Goal: Find specific page/section: Find specific page/section

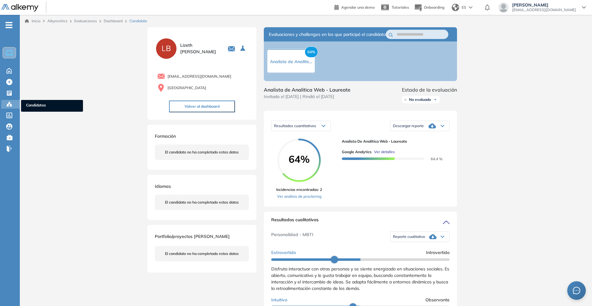
click at [11, 100] on div at bounding box center [9, 103] width 7 height 7
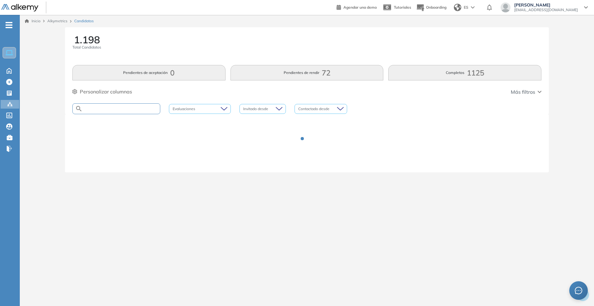
click at [143, 108] on input "text" at bounding box center [121, 108] width 77 height 5
type input "*********"
type input "*"
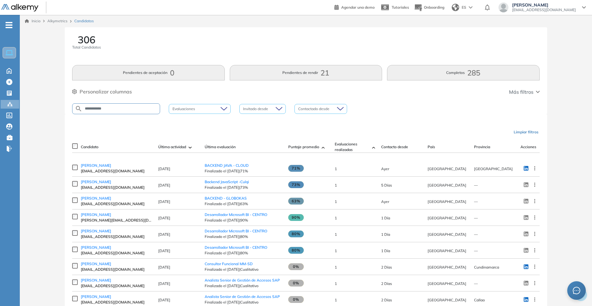
type input "**********"
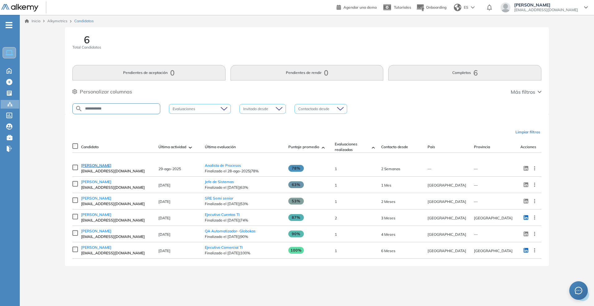
click at [111, 167] on span "[PERSON_NAME]" at bounding box center [96, 165] width 30 height 5
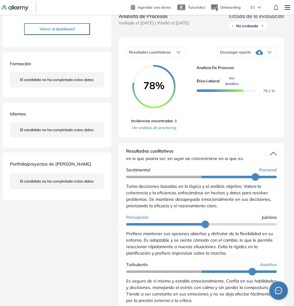
scroll to position [76, 0]
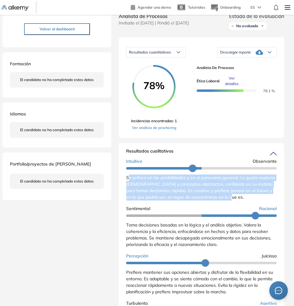
drag, startPoint x: 128, startPoint y: 179, endPoint x: 260, endPoint y: 201, distance: 133.9
click at [260, 200] on div "Se enfoca en las posibilidades y en el panorama general. Le gusta explorar [DEM…" at bounding box center [201, 187] width 151 height 26
copy span "e enfoca en las posibilidades y en el panorama general. Le gusta explorar [DEMO…"
click at [141, 187] on span "Se enfoca en las posibilidades y en el panorama general. Le gusta explorar [DEM…" at bounding box center [200, 187] width 149 height 25
drag, startPoint x: 253, startPoint y: 199, endPoint x: 118, endPoint y: 179, distance: 136.1
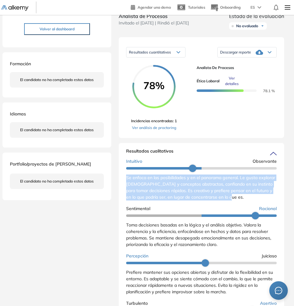
click at [118, 179] on div "Evaluaciones y challenges en los que participó el candidato 78% Analista de Pro…" at bounding box center [201, 220] width 180 height 540
copy span "Se enfoca en las posibilidades y en el panorama general. Le gusta explorar [DEM…"
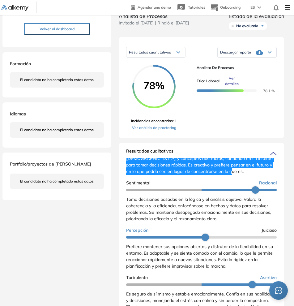
scroll to position [115, 0]
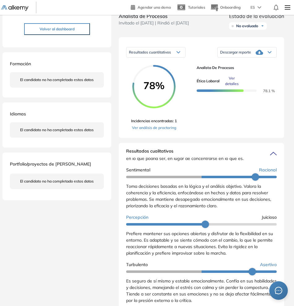
click at [195, 195] on span "Toma decisiones basadas en la lógica y el análisis objetivo. Valora la coherenc…" at bounding box center [198, 195] width 145 height 25
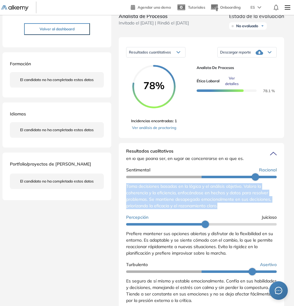
drag, startPoint x: 225, startPoint y: 209, endPoint x: 126, endPoint y: 189, distance: 100.8
click at [126, 189] on div "Toma decisiones basadas en la lógica y el análisis objetivo. Valora la coherenc…" at bounding box center [201, 196] width 151 height 26
copy span "Toma decisiones basadas en la lógica y el análisis objetivo. Valora la coherenc…"
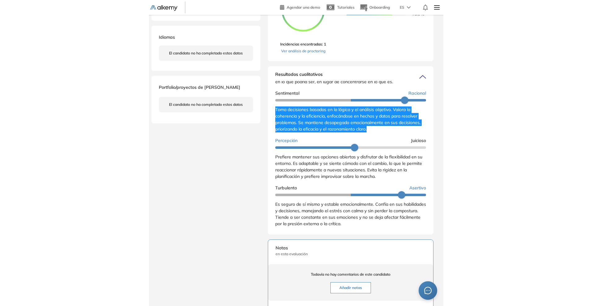
scroll to position [155, 0]
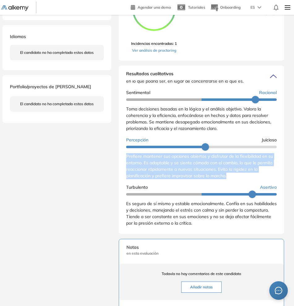
drag, startPoint x: 236, startPoint y: 177, endPoint x: 114, endPoint y: 155, distance: 124.9
click at [114, 155] on div "Evaluaciones y challenges en los que participó el candidato 78% Analista de Pro…" at bounding box center [201, 143] width 180 height 540
copy span "Prefiere mantener sus opciones abiertas y disfrutar de la flexibilidad en su en…"
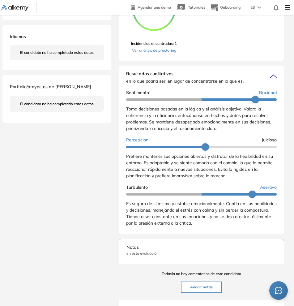
click at [192, 226] on span "Es seguro de sí mismo y estable emocionalmente. Confía en sus habilidades y dec…" at bounding box center [201, 213] width 151 height 25
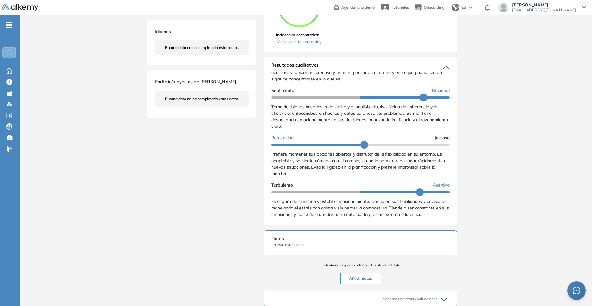
scroll to position [109, 0]
